Goal: Information Seeking & Learning: Compare options

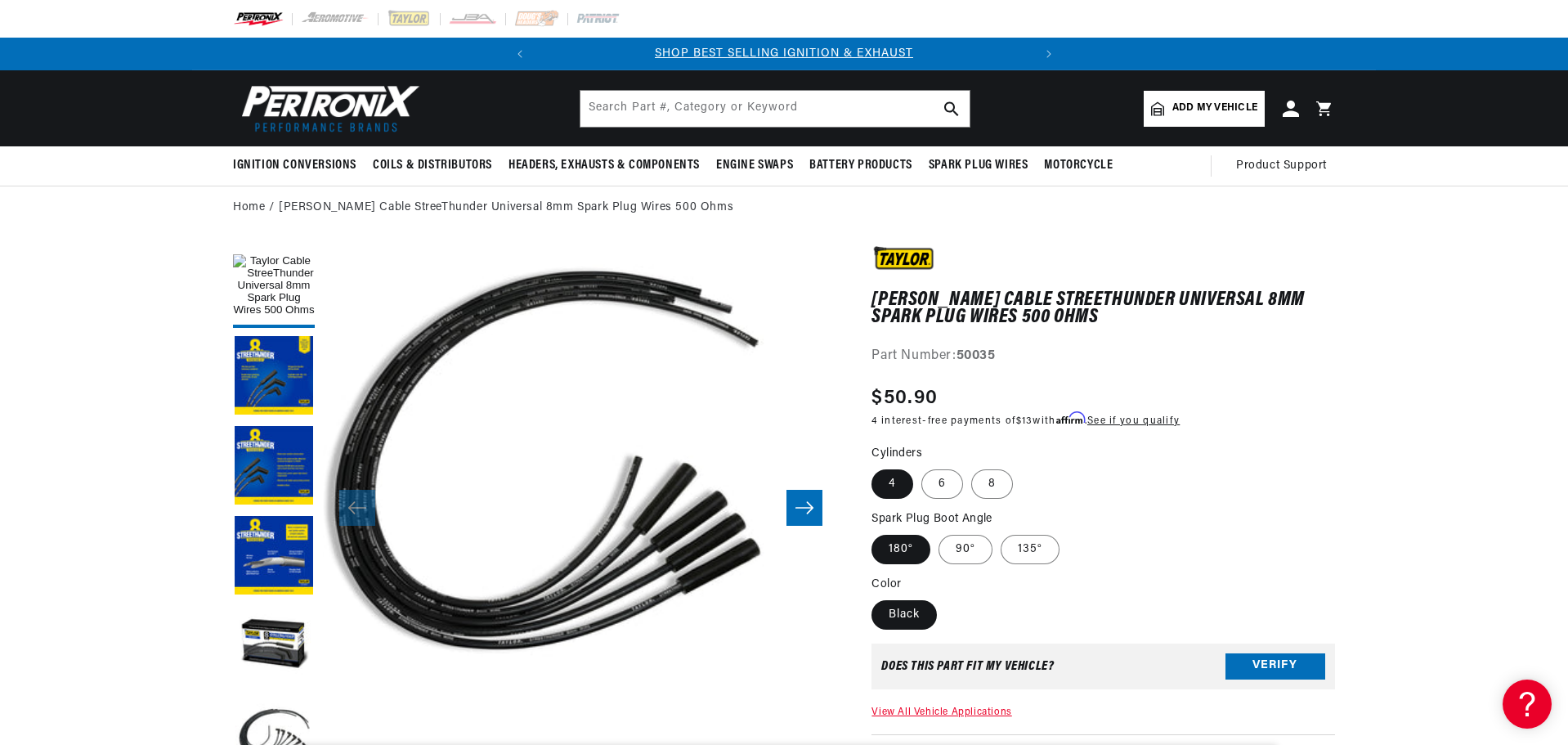
click at [924, 497] on fieldset "Cylinders 4 6 8" at bounding box center [1103, 472] width 464 height 56
click at [927, 482] on label "6" at bounding box center [942, 484] width 41 height 29
click at [922, 467] on input "6" at bounding box center [922, 467] width 1 height 1
radio input "true"
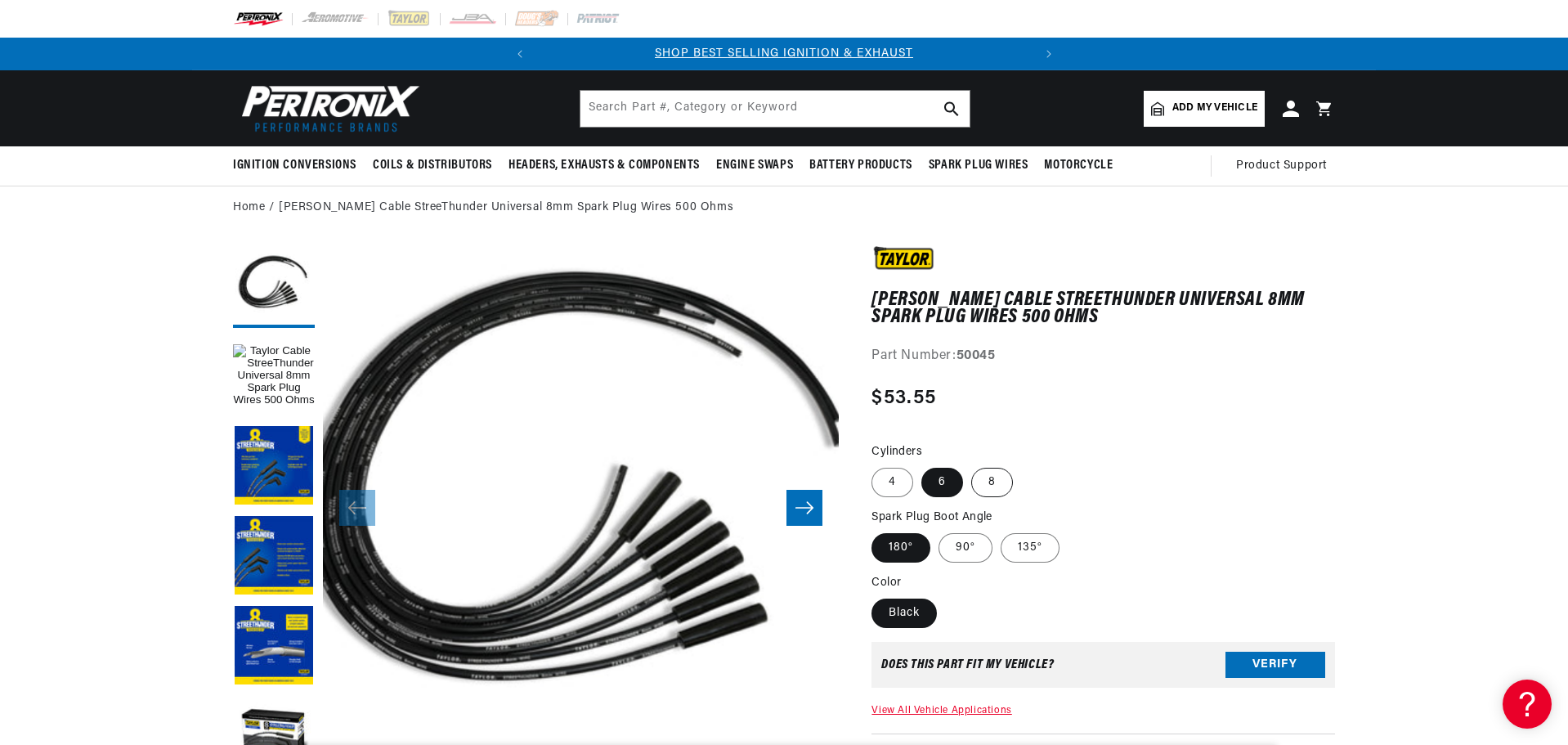
click at [993, 479] on label "8" at bounding box center [991, 482] width 41 height 29
click at [972, 466] on input "8" at bounding box center [971, 465] width 1 height 1
radio input "true"
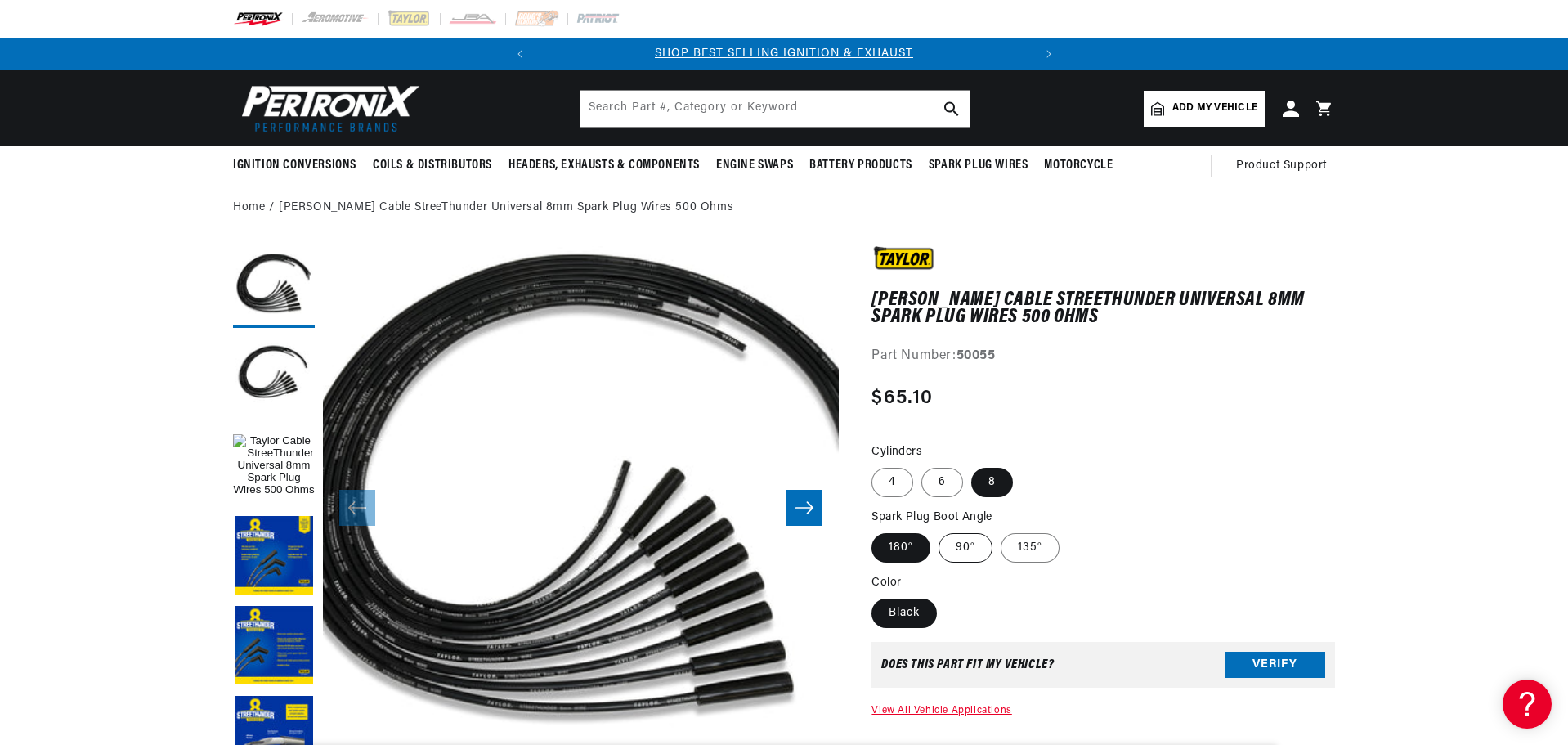
click at [970, 546] on label "90°" at bounding box center [965, 548] width 54 height 29
click at [939, 531] on input "90°" at bounding box center [938, 530] width 1 height 1
radio input "true"
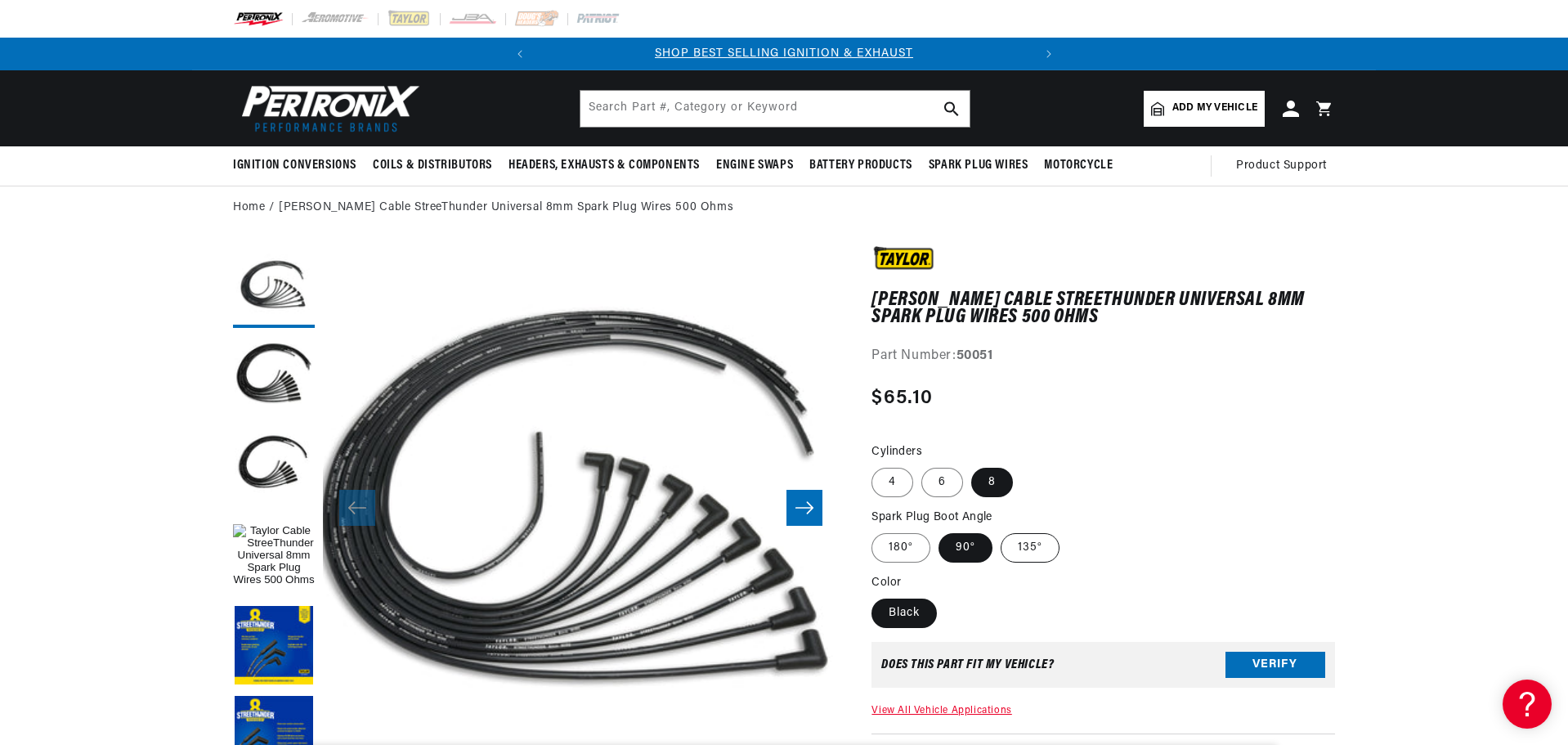
click at [1028, 551] on label "135°" at bounding box center [1030, 548] width 59 height 29
click at [1002, 531] on input "135°" at bounding box center [1001, 530] width 1 height 1
radio input "true"
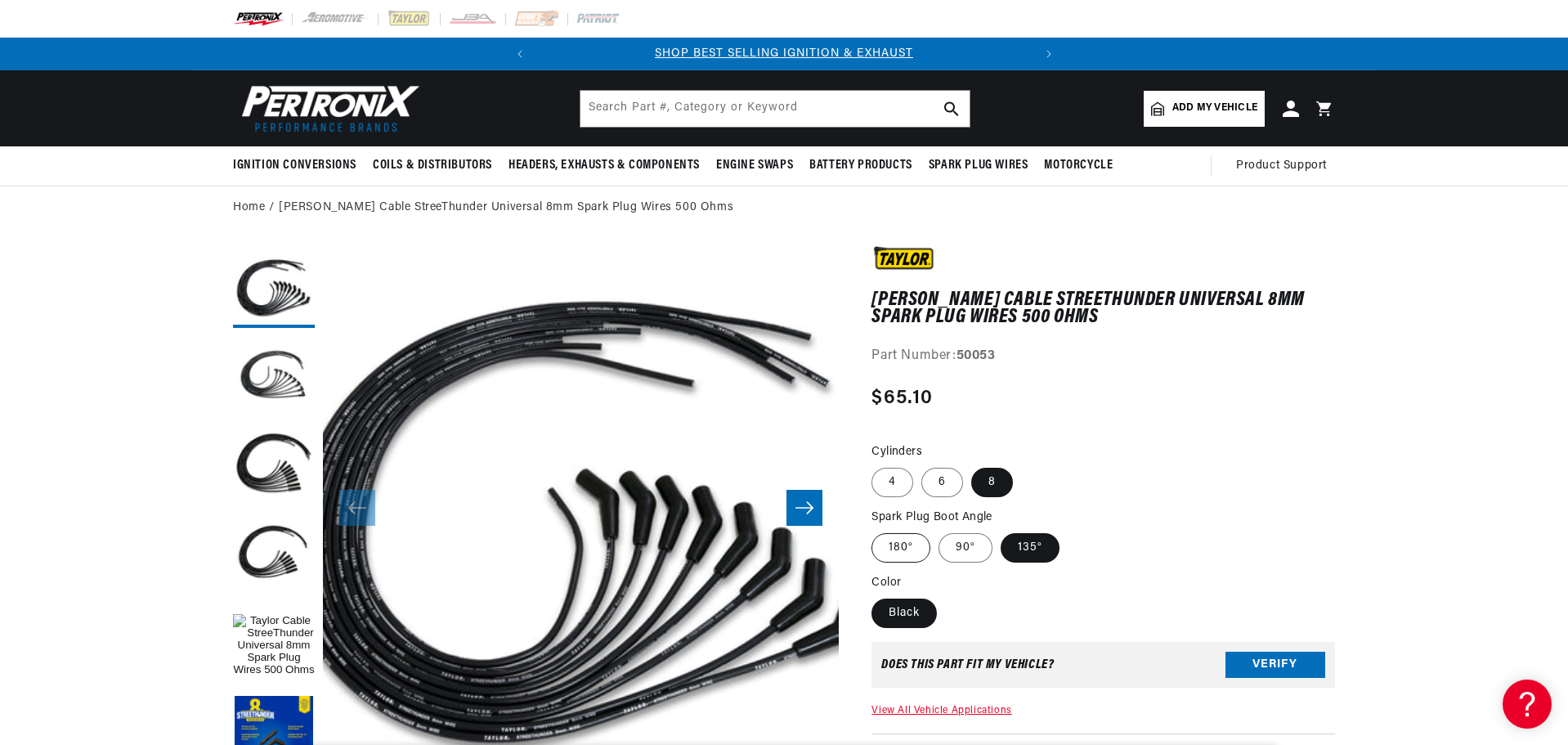
click at [879, 553] on label "180°" at bounding box center [901, 548] width 59 height 29
click at [877, 531] on input "180°" at bounding box center [876, 530] width 1 height 1
radio input "true"
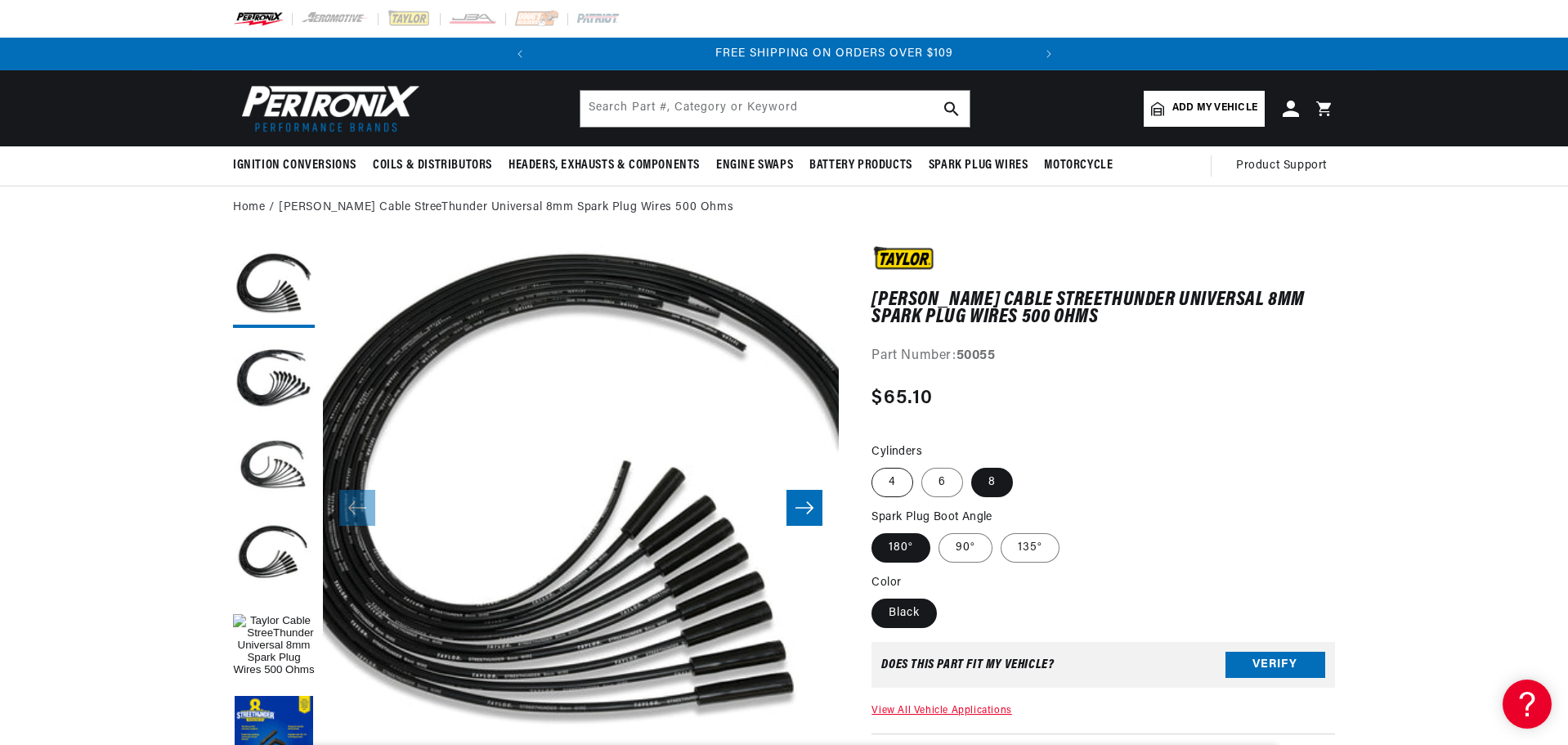
click at [902, 476] on label "4" at bounding box center [891, 482] width 41 height 29
click at [877, 466] on input "4" at bounding box center [876, 465] width 1 height 1
radio input "true"
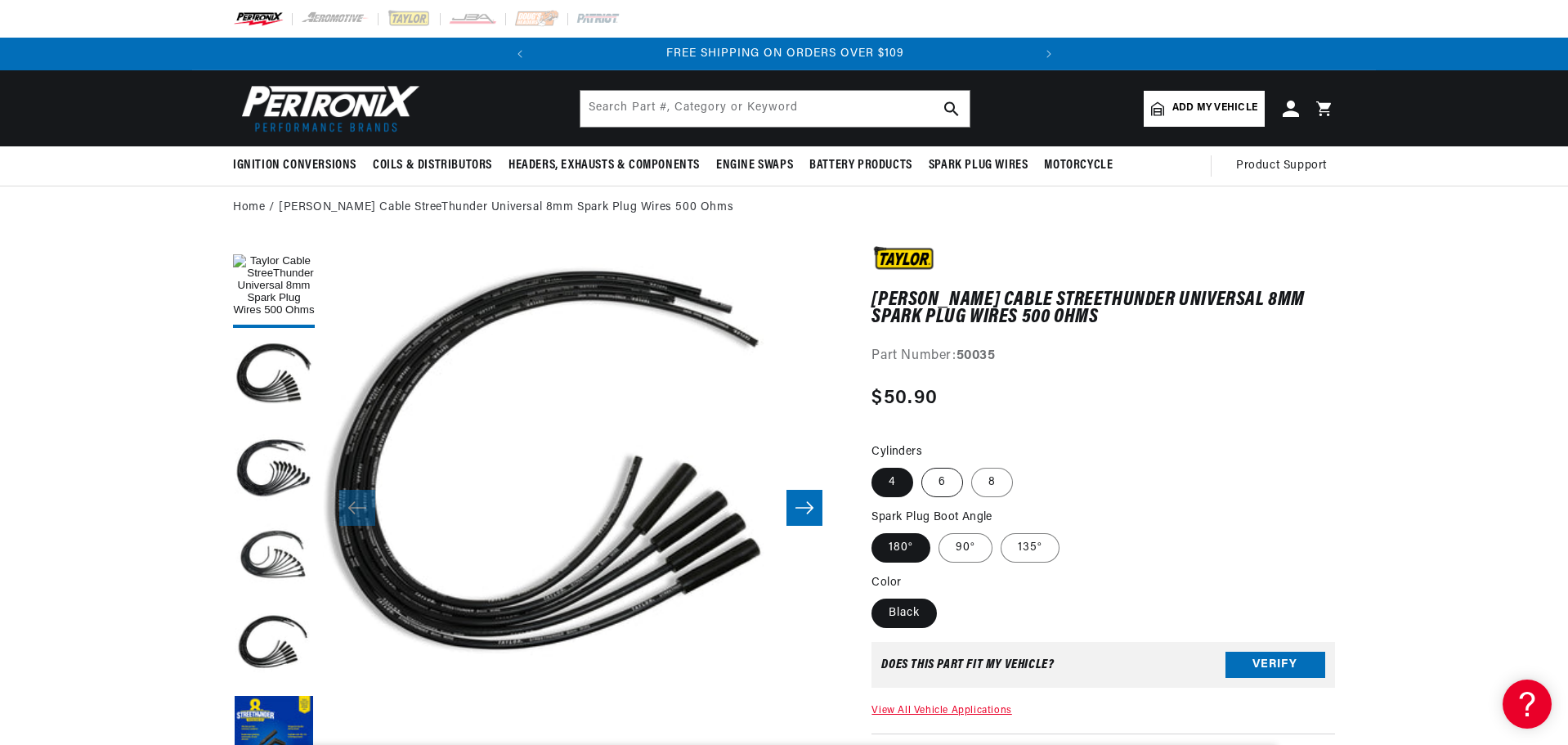
click at [942, 481] on label "6" at bounding box center [942, 482] width 41 height 29
click at [967, 547] on label "90°" at bounding box center [965, 548] width 54 height 29
click at [939, 531] on input "90°" at bounding box center [938, 530] width 1 height 1
radio input "true"
click at [1025, 546] on label "135°" at bounding box center [1030, 548] width 59 height 29
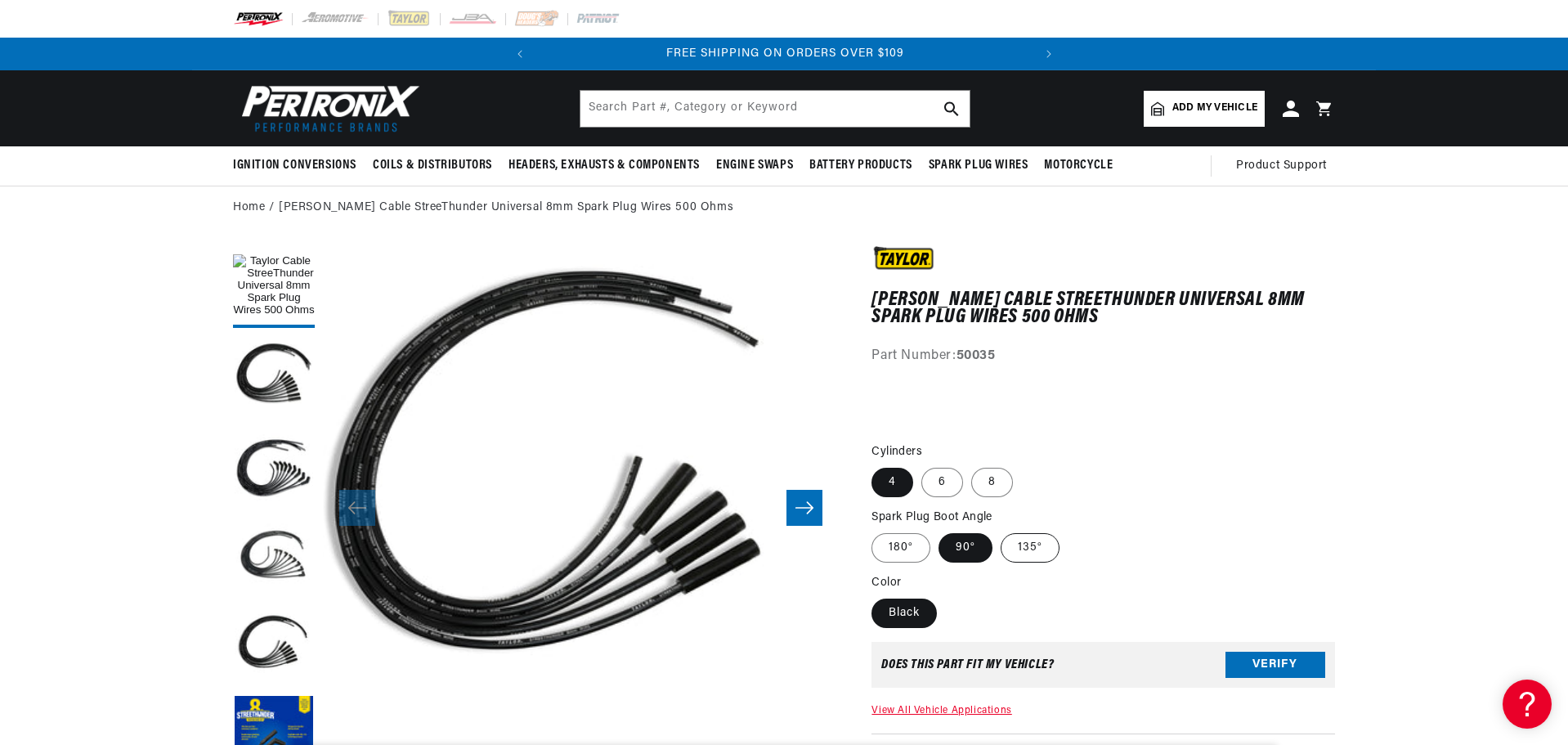
click at [1002, 531] on input "135°" at bounding box center [1001, 530] width 1 height 1
radio input "true"
click at [944, 478] on label "6" at bounding box center [942, 482] width 41 height 29
click at [922, 466] on input "6" at bounding box center [922, 465] width 1 height 1
radio input "true"
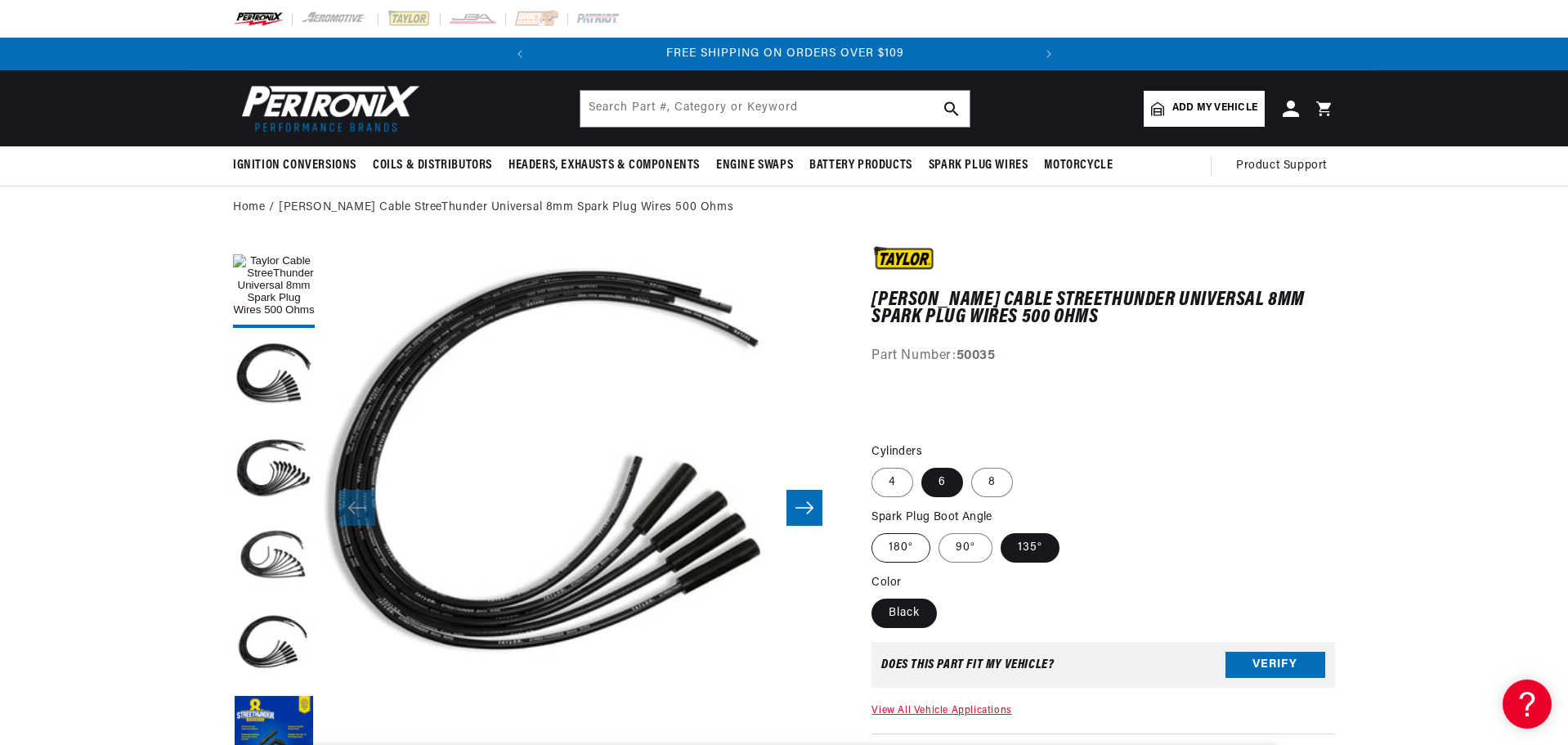
click at [910, 549] on label "180°" at bounding box center [901, 548] width 59 height 29
click at [877, 531] on input "180°" at bounding box center [876, 530] width 1 height 1
radio input "true"
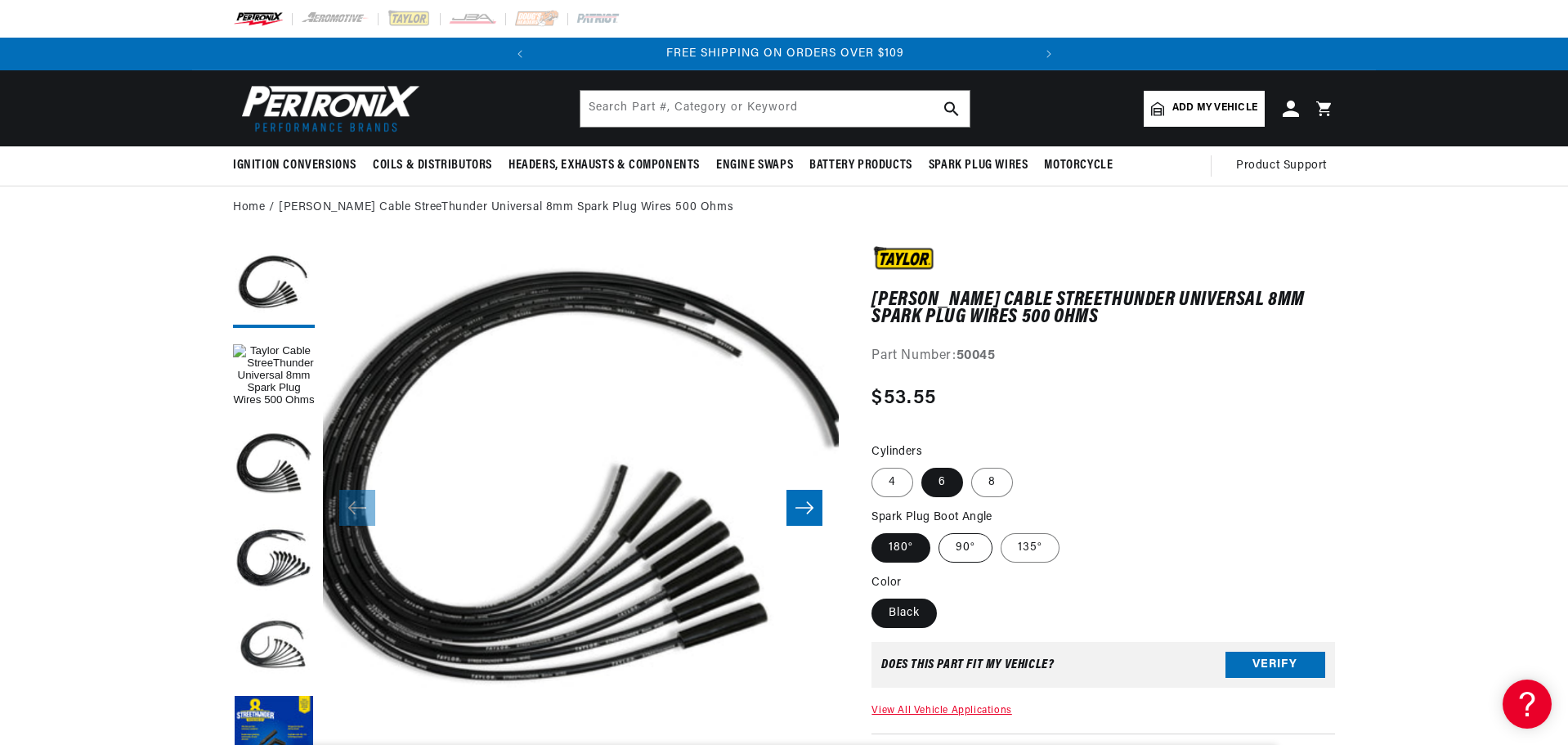
click at [959, 543] on label "90°" at bounding box center [965, 548] width 54 height 29
click at [939, 531] on input "90°" at bounding box center [938, 530] width 1 height 1
radio input "true"
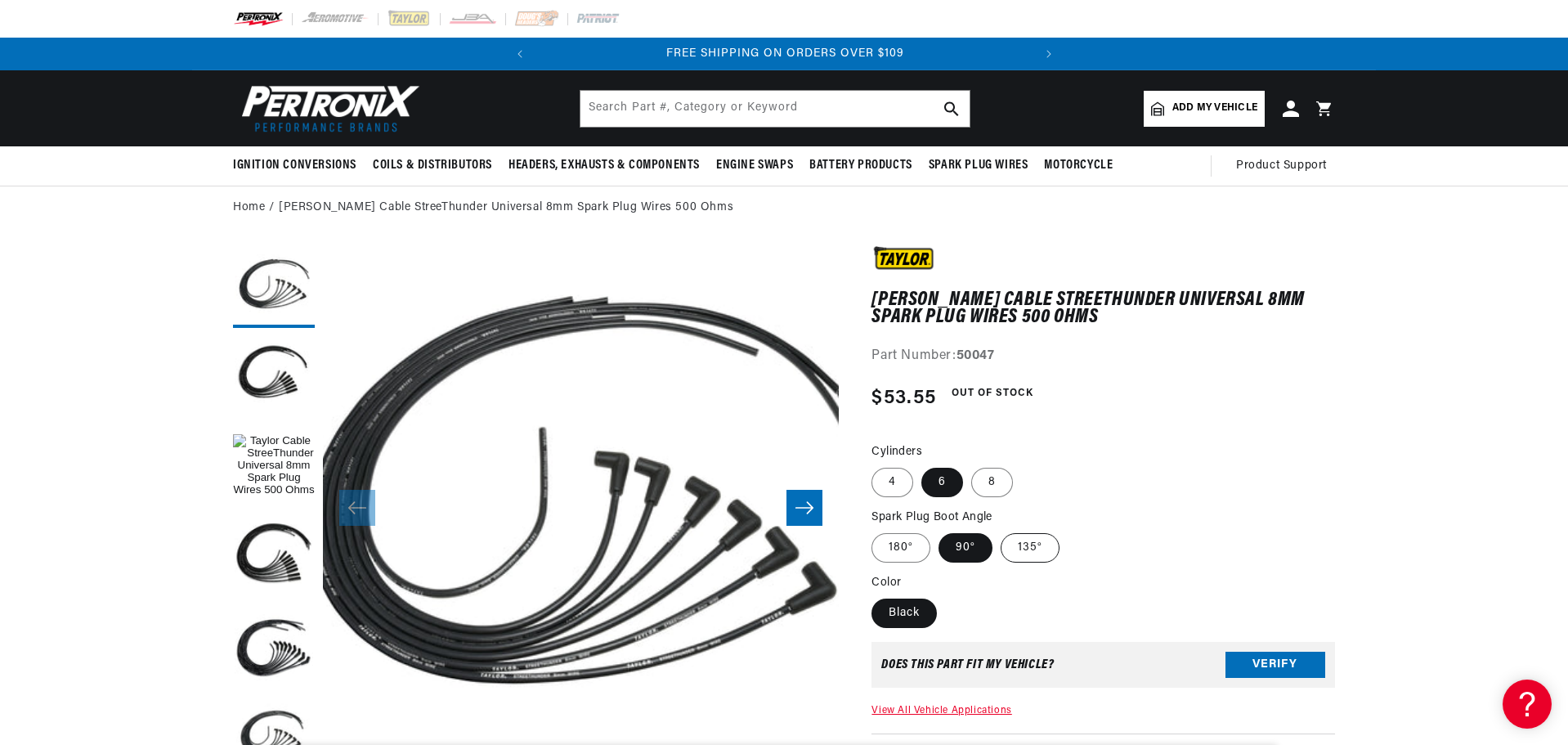
click at [1028, 549] on label "135°" at bounding box center [1030, 548] width 59 height 29
click at [1002, 531] on input "135°" at bounding box center [1001, 530] width 1 height 1
radio input "true"
click at [896, 484] on label "4" at bounding box center [891, 482] width 41 height 29
click at [877, 466] on input "4" at bounding box center [876, 465] width 1 height 1
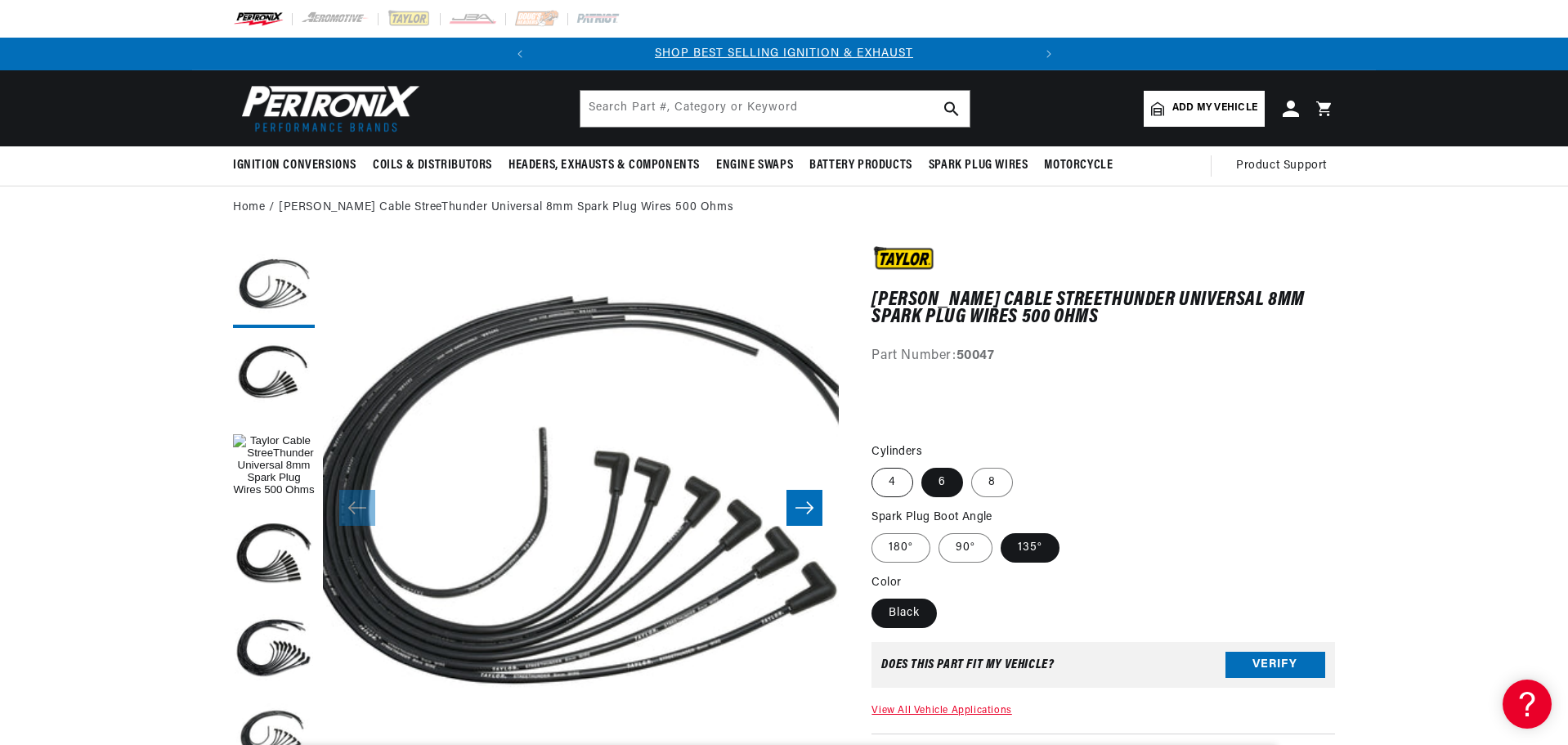
radio input "true"
click at [905, 548] on label "180°" at bounding box center [901, 548] width 59 height 29
click at [877, 531] on input "180°" at bounding box center [876, 530] width 1 height 1
radio input "true"
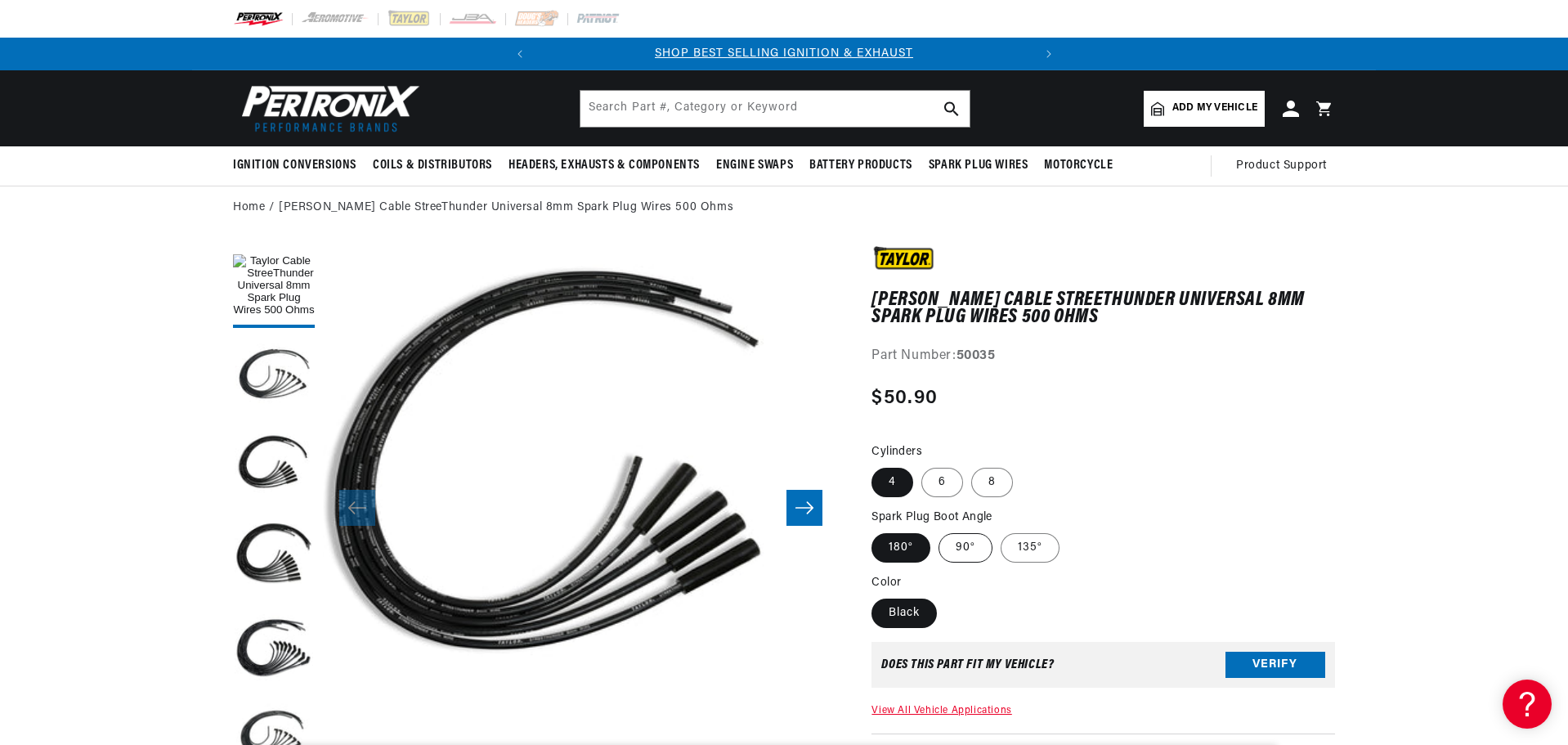
click at [956, 548] on label "90°" at bounding box center [965, 548] width 54 height 29
click at [939, 531] on input "90°" at bounding box center [938, 530] width 1 height 1
radio input "true"
click at [1019, 549] on label "135°" at bounding box center [1030, 548] width 59 height 29
click at [1002, 531] on input "135°" at bounding box center [1001, 530] width 1 height 1
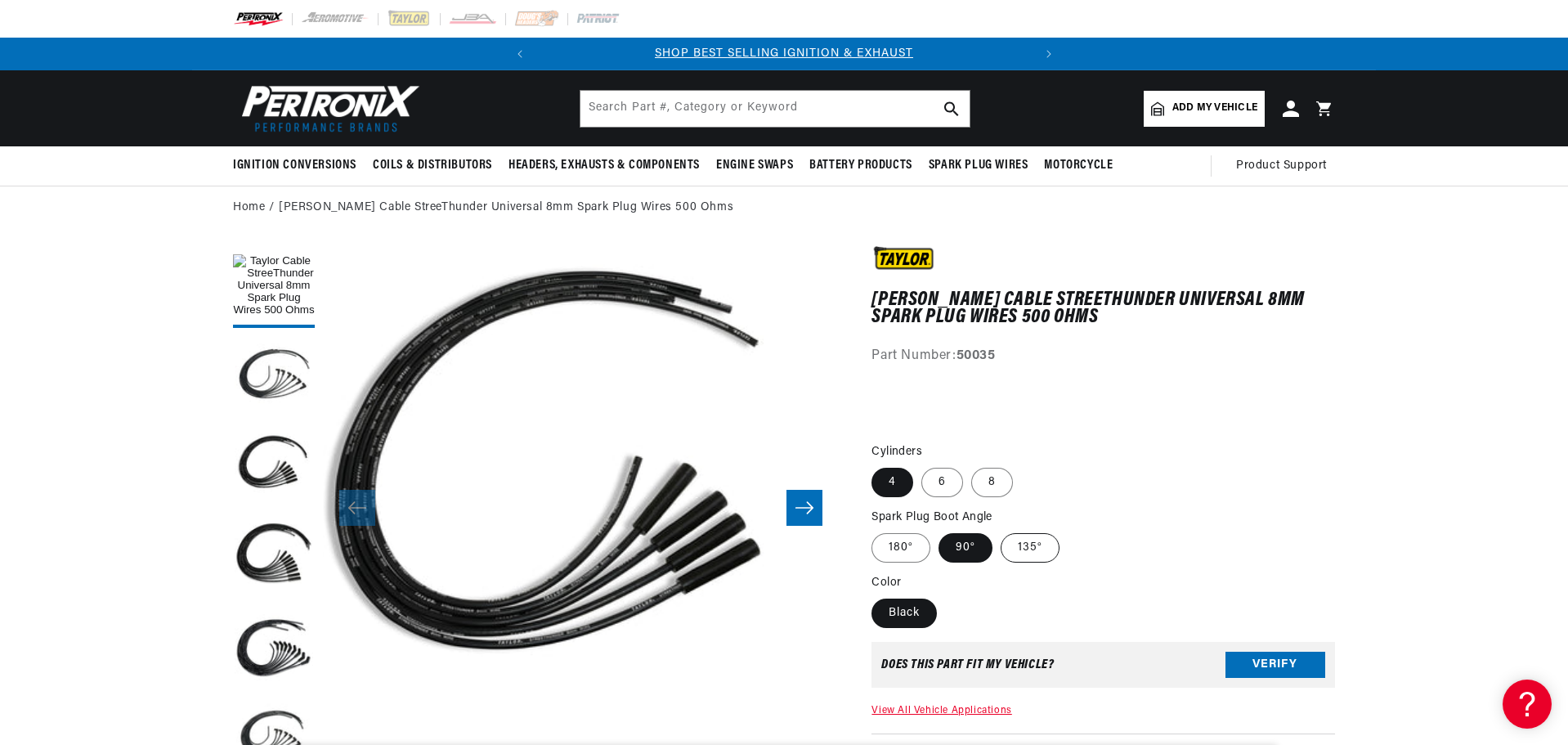
radio input "true"
click at [923, 601] on label "Black" at bounding box center [903, 614] width 65 height 29
click at [877, 596] on input "Black" at bounding box center [876, 595] width 1 height 1
click at [994, 624] on fieldset "Color Black" at bounding box center [1103, 602] width 464 height 56
